Goal: Information Seeking & Learning: Understand process/instructions

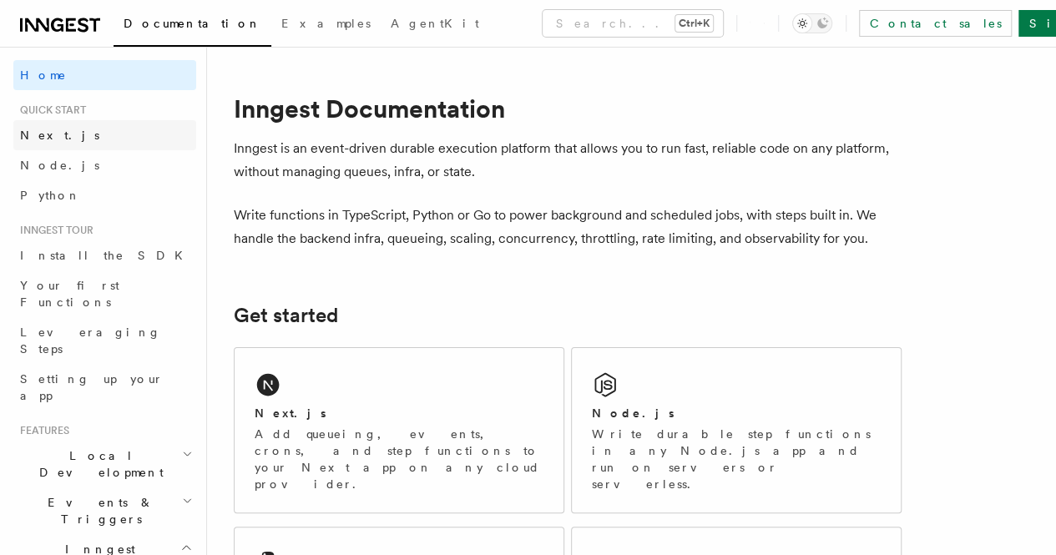
click at [88, 133] on link "Next.js" at bounding box center [104, 135] width 183 height 30
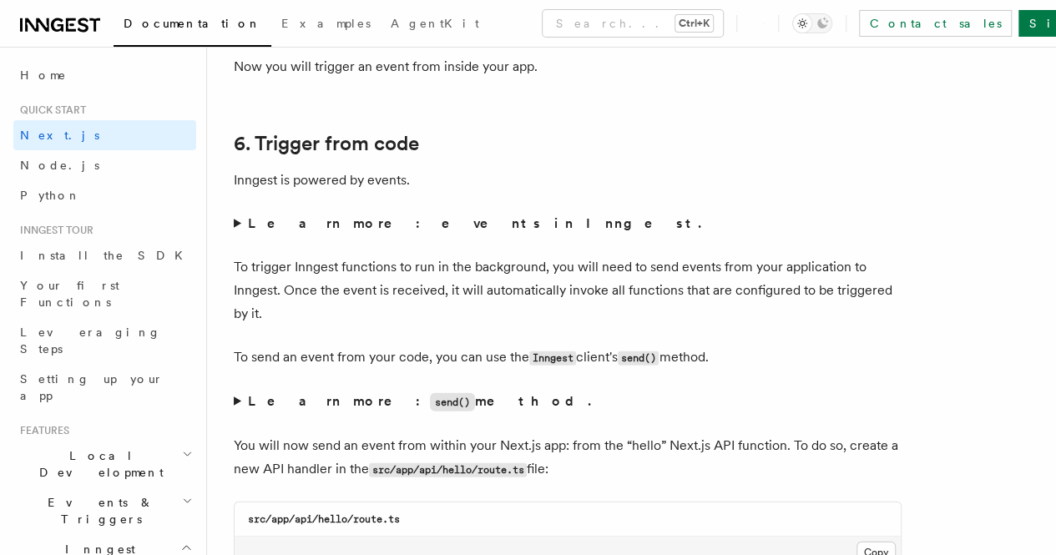
scroll to position [8398, 0]
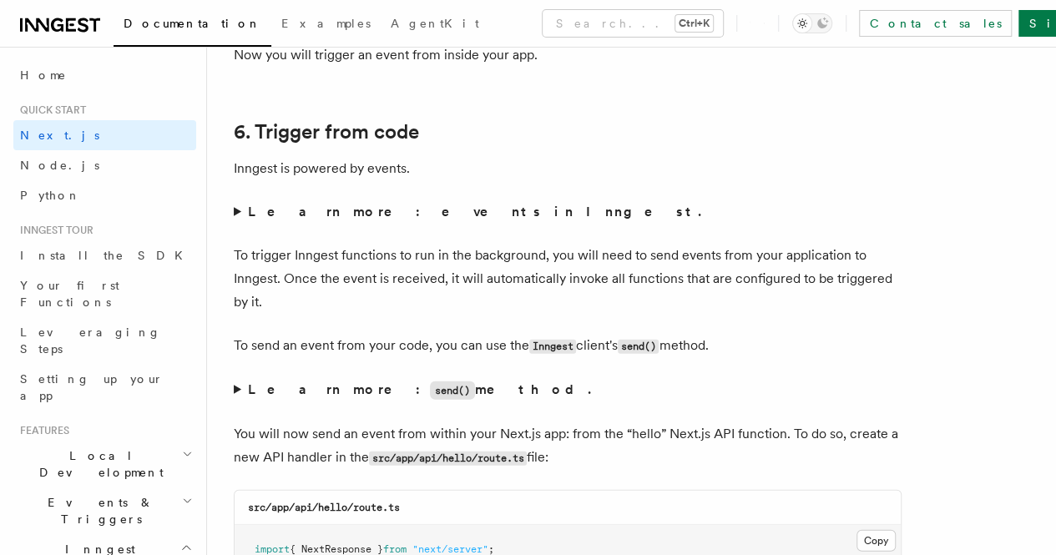
drag, startPoint x: 255, startPoint y: 341, endPoint x: 589, endPoint y: 488, distance: 364.5
drag, startPoint x: 255, startPoint y: 338, endPoint x: 281, endPoint y: 510, distance: 173.9
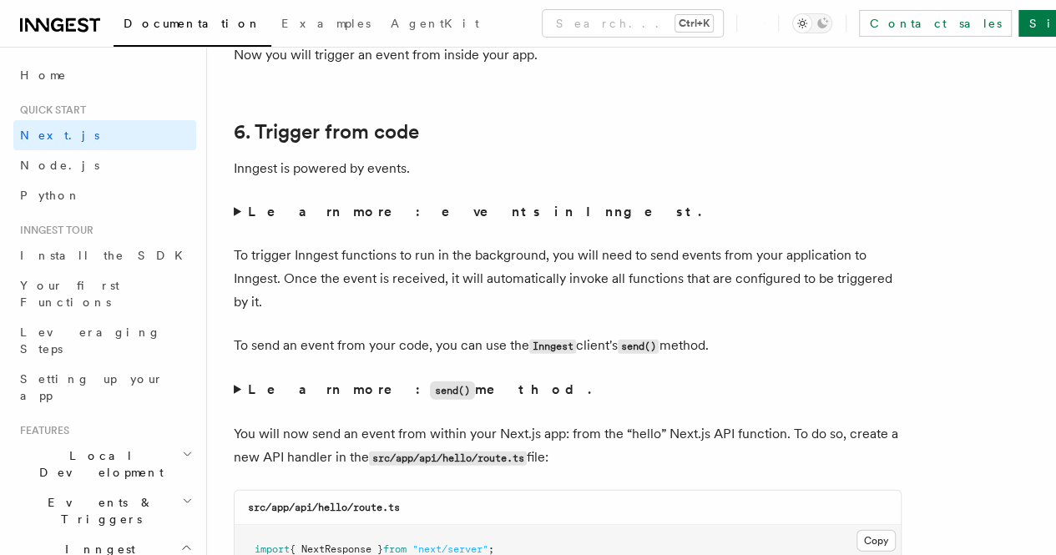
copy code "export async function GET () { // Send your event payload to Inngest await inng…"
